Goal: Task Accomplishment & Management: Manage account settings

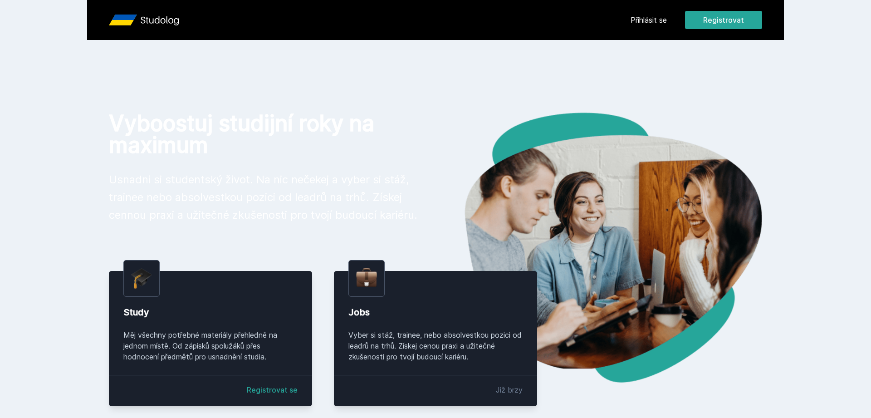
click at [641, 22] on link "Přihlásit se" at bounding box center [649, 20] width 36 height 11
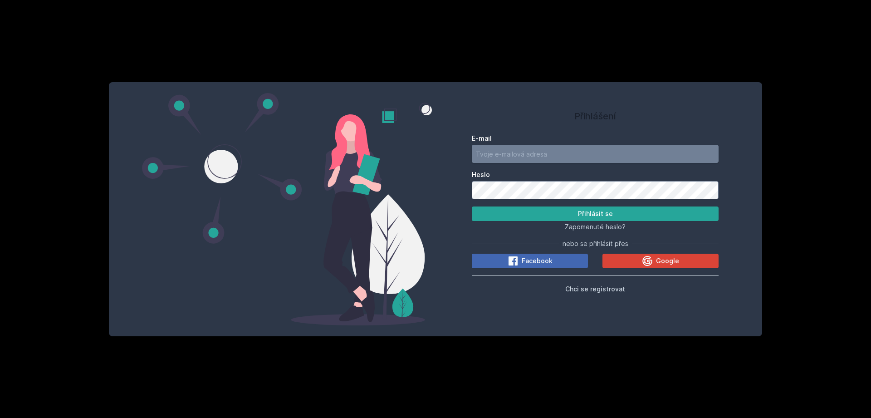
click at [551, 148] on input "E-mail" at bounding box center [595, 154] width 247 height 18
type input "[EMAIL_ADDRESS][DOMAIN_NAME]"
click at [472, 206] on button "Přihlásit se" at bounding box center [595, 213] width 247 height 15
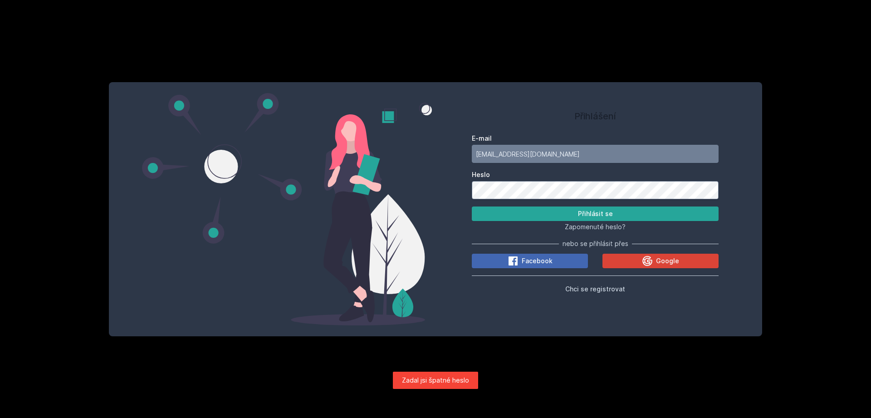
click at [472, 206] on button "Přihlásit se" at bounding box center [595, 213] width 247 height 15
click at [635, 270] on div "E-mail [EMAIL_ADDRESS][DOMAIN_NAME] Heslo Přihlásit se Zapomenuté heslo? nebo s…" at bounding box center [595, 212] width 247 height 164
